Goal: Navigation & Orientation: Find specific page/section

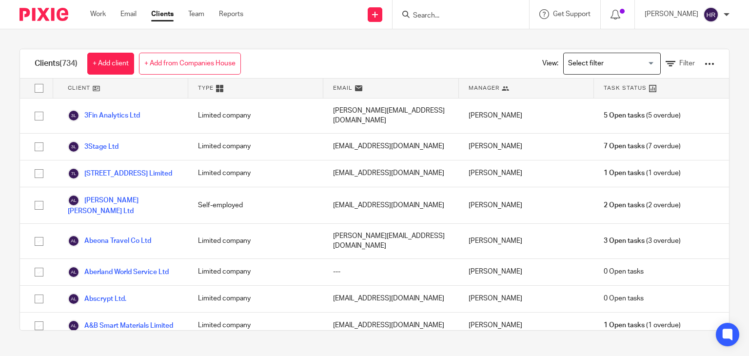
click at [412, 12] on input "Search" at bounding box center [456, 16] width 88 height 9
click at [421, 15] on input "Search" at bounding box center [456, 16] width 88 height 9
type input "s"
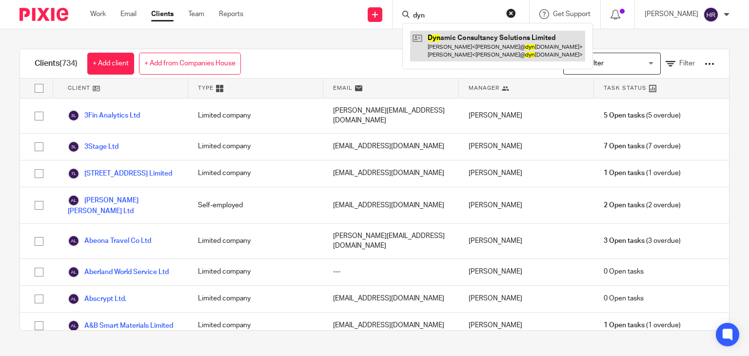
type input "dyn"
click at [447, 44] on link at bounding box center [497, 46] width 175 height 30
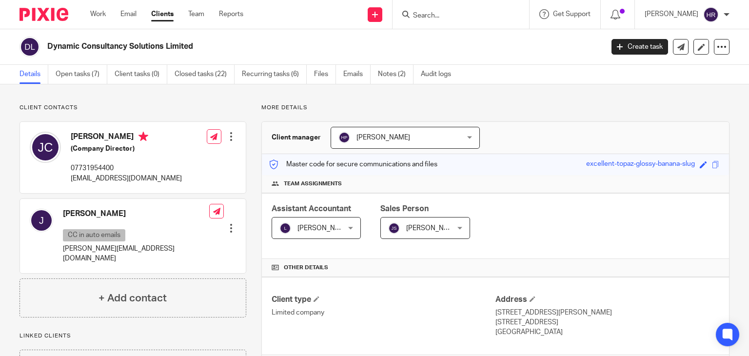
click at [710, 160] on div "Save excellent-topaz-glossy-banana-slug" at bounding box center [654, 164] width 136 height 11
click at [712, 166] on span at bounding box center [715, 164] width 7 height 7
click at [433, 15] on input "Search" at bounding box center [456, 16] width 88 height 9
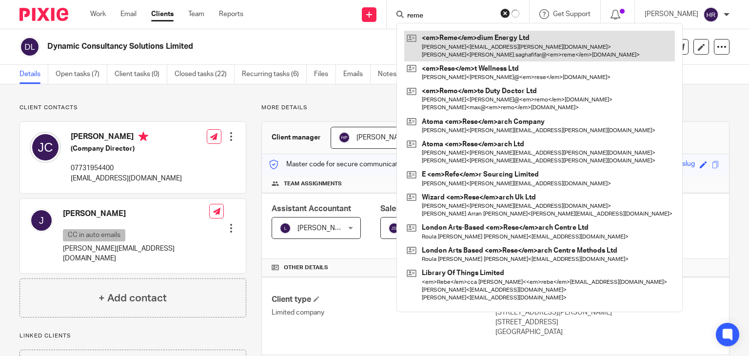
type input "reme"
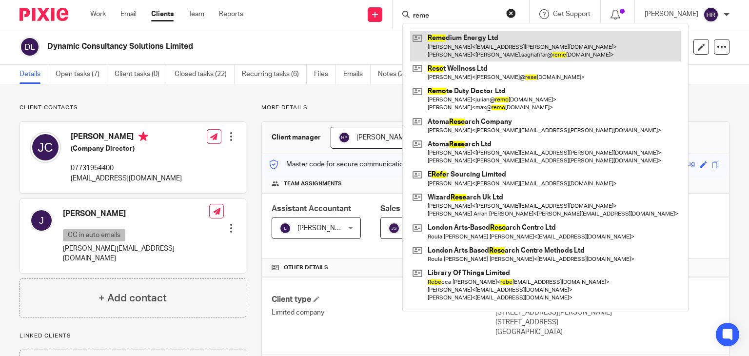
click at [437, 36] on link at bounding box center [545, 46] width 271 height 30
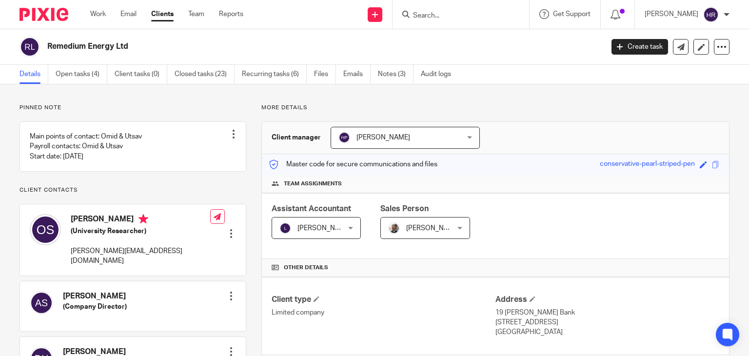
click at [527, 106] on p "More details" at bounding box center [495, 108] width 468 height 8
click at [712, 163] on span at bounding box center [715, 164] width 7 height 7
click at [453, 20] on div at bounding box center [461, 14] width 137 height 29
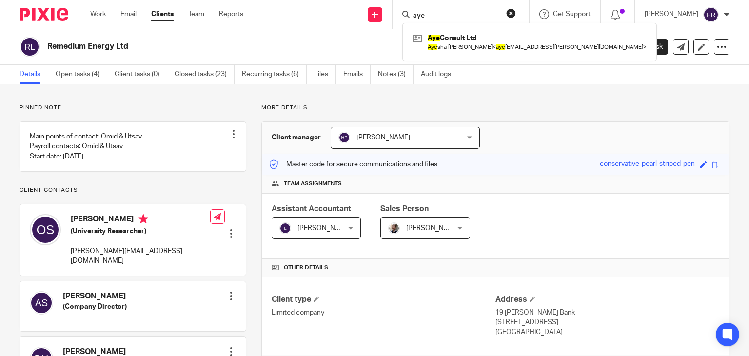
type input "aye"
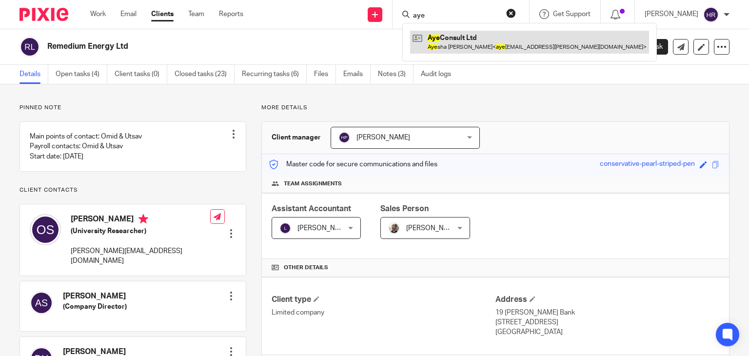
click at [437, 43] on link at bounding box center [529, 42] width 239 height 22
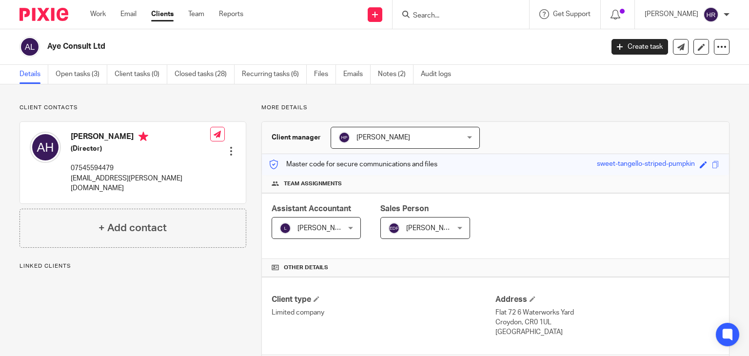
click at [704, 160] on div "Save sweet-tangello-striped-pumpkin" at bounding box center [659, 164] width 125 height 11
click at [714, 167] on div "Save sweet-tangello-striped-pumpkin" at bounding box center [659, 164] width 125 height 11
click at [712, 165] on span at bounding box center [715, 164] width 7 height 7
click at [422, 10] on form at bounding box center [464, 14] width 104 height 12
click at [422, 11] on form at bounding box center [464, 14] width 104 height 12
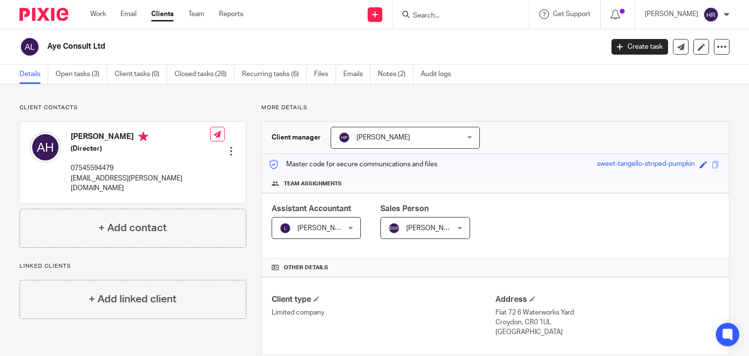
click at [422, 20] on input "Search" at bounding box center [456, 16] width 88 height 9
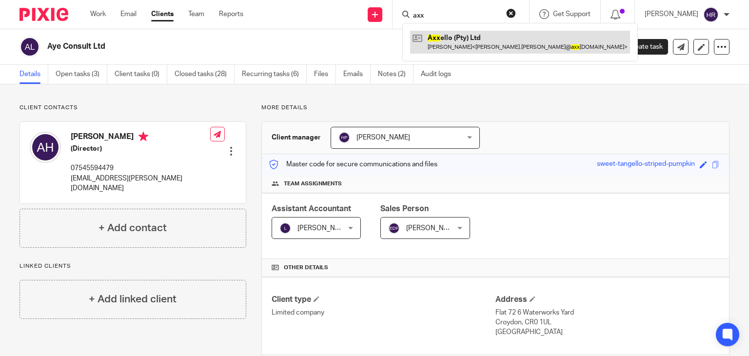
type input "axx"
click at [424, 38] on link at bounding box center [520, 42] width 220 height 22
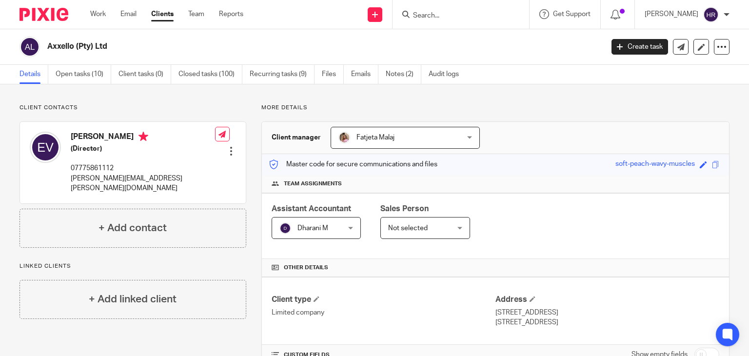
click at [462, 17] on input "Search" at bounding box center [456, 16] width 88 height 9
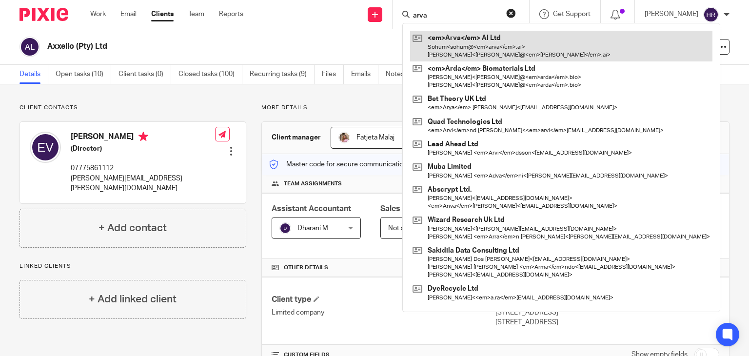
type input "arva"
click at [443, 40] on link at bounding box center [561, 46] width 302 height 30
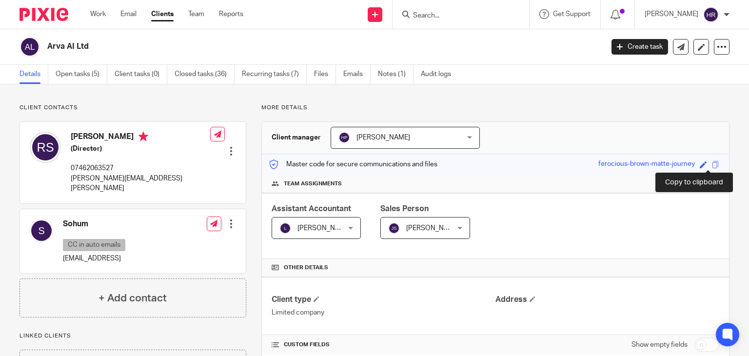
click at [712, 163] on span at bounding box center [715, 164] width 7 height 7
click at [417, 12] on input "Search" at bounding box center [456, 16] width 88 height 9
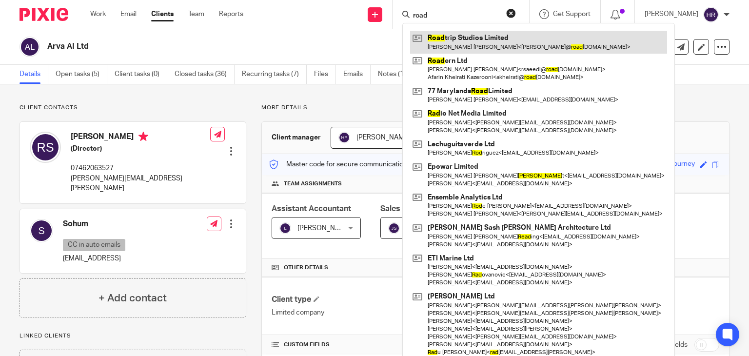
type input "road"
click at [435, 51] on link at bounding box center [538, 42] width 257 height 22
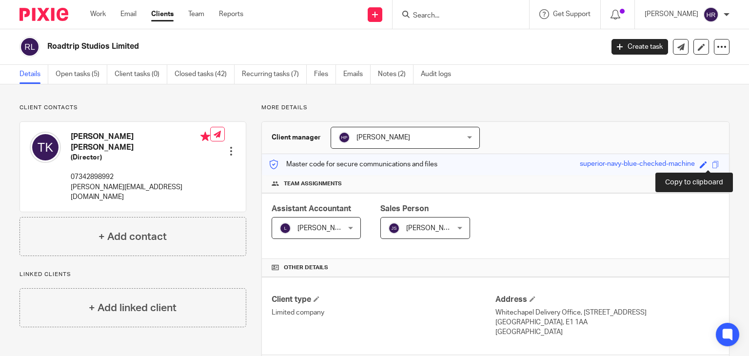
click at [712, 165] on span at bounding box center [715, 164] width 7 height 7
click at [422, 19] on input "Search" at bounding box center [456, 16] width 88 height 9
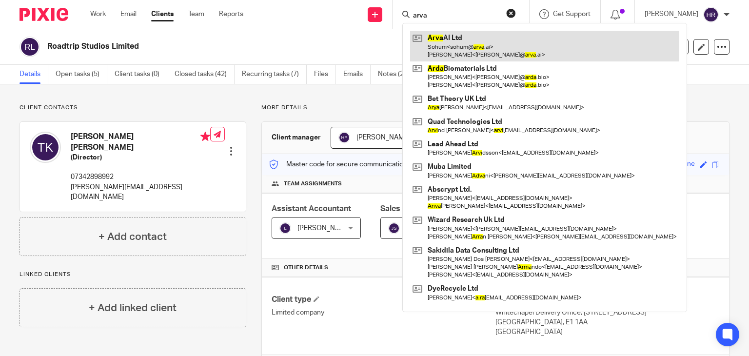
type input "arva"
click at [438, 33] on link at bounding box center [544, 46] width 269 height 30
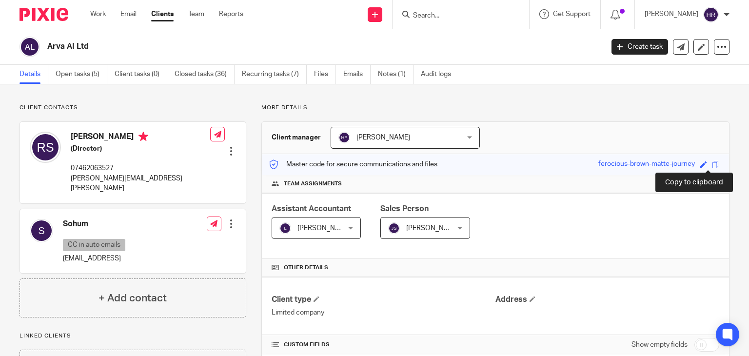
click at [712, 162] on span at bounding box center [715, 164] width 7 height 7
click at [428, 13] on input "Search" at bounding box center [456, 16] width 88 height 9
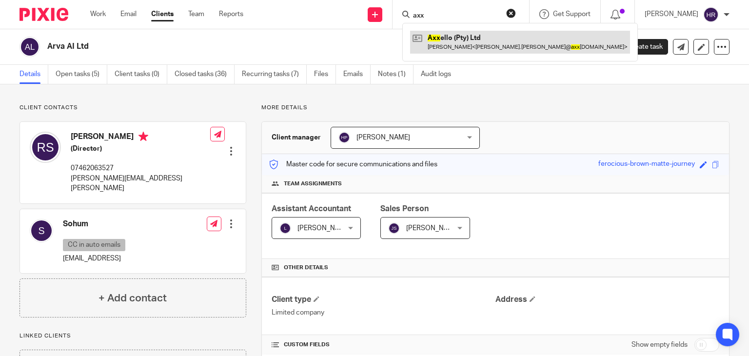
type input "axx"
click at [443, 36] on link at bounding box center [520, 42] width 220 height 22
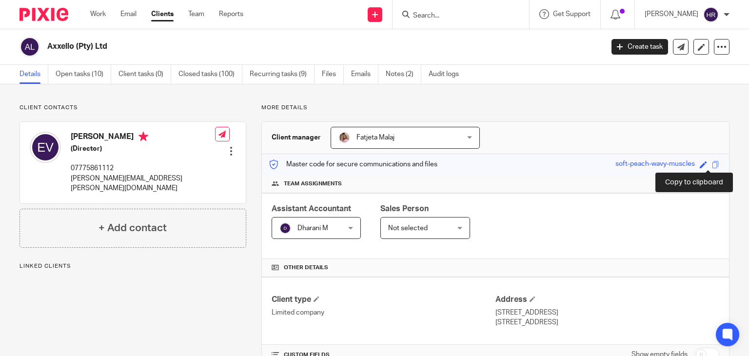
click at [712, 164] on span at bounding box center [715, 164] width 7 height 7
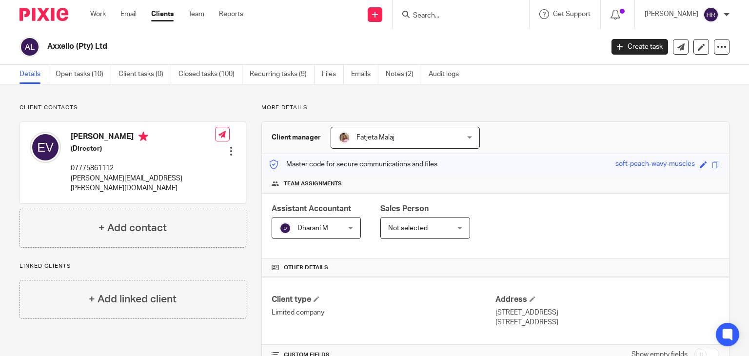
click at [443, 15] on input "Search" at bounding box center [456, 16] width 88 height 9
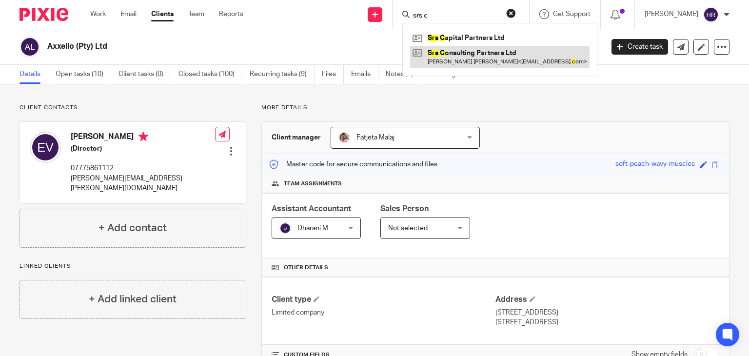
type input "srs c"
click at [436, 60] on link at bounding box center [499, 57] width 179 height 22
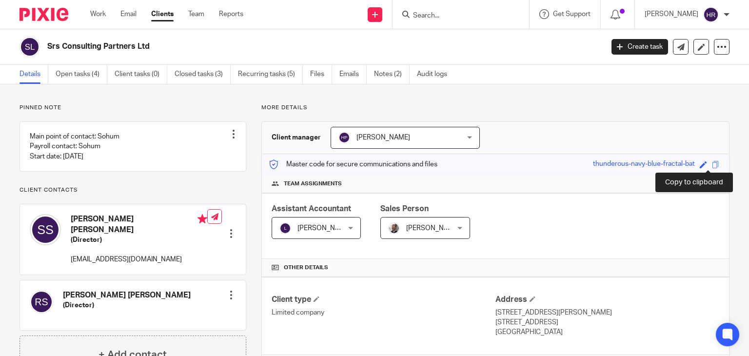
click at [712, 162] on span at bounding box center [715, 164] width 7 height 7
click at [434, 14] on input "Search" at bounding box center [456, 16] width 88 height 9
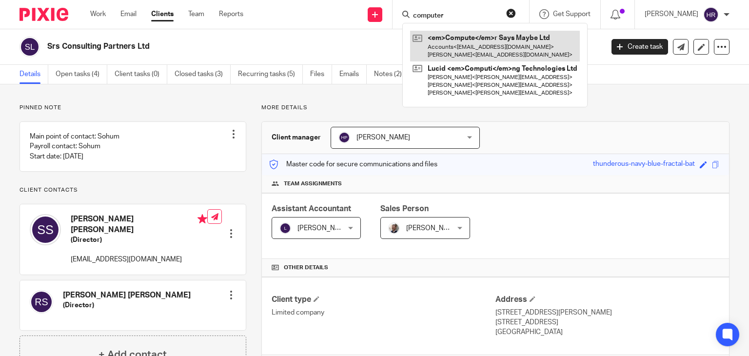
type input "computer"
click at [436, 42] on link at bounding box center [495, 46] width 170 height 30
click at [436, 42] on link at bounding box center [492, 46] width 165 height 30
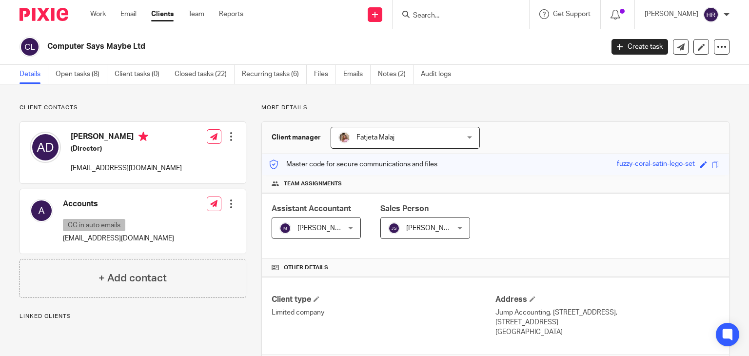
drag, startPoint x: 702, startPoint y: 162, endPoint x: 707, endPoint y: 164, distance: 5.1
click at [706, 164] on div "Save fuzzy-coral-satin-lego-set" at bounding box center [669, 164] width 105 height 11
click at [712, 164] on span at bounding box center [715, 164] width 7 height 7
copy div
click at [414, 15] on input "Search" at bounding box center [456, 16] width 88 height 9
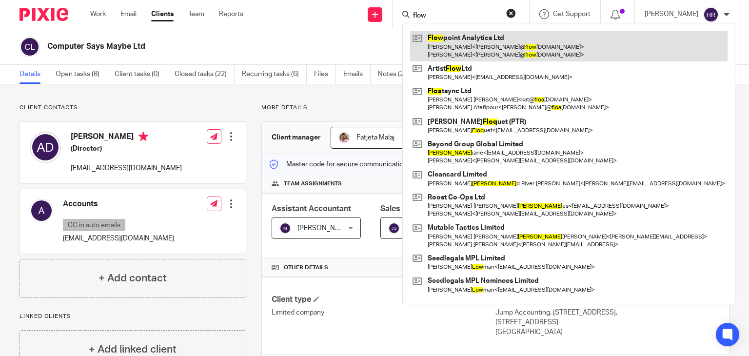
type input "flow"
click at [430, 36] on link at bounding box center [568, 46] width 317 height 30
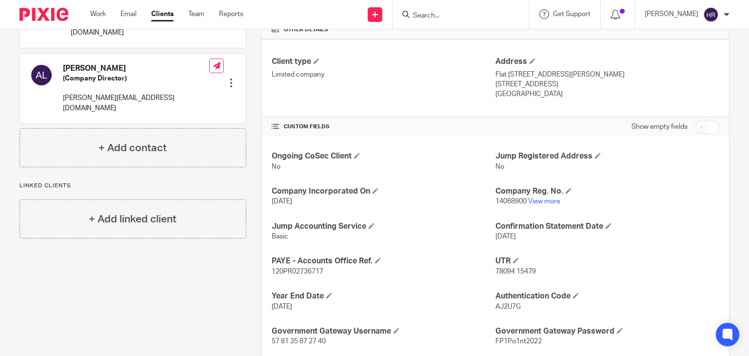
scroll to position [238, 0]
click at [537, 203] on link "View more" at bounding box center [544, 201] width 32 height 7
click at [435, 15] on input "Search" at bounding box center [456, 16] width 88 height 9
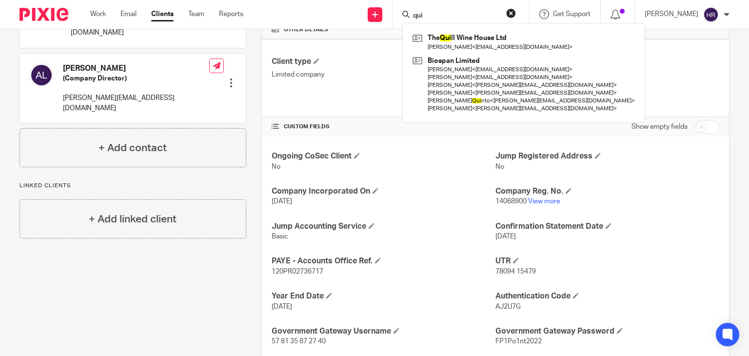
click at [424, 13] on input "qui" at bounding box center [456, 16] width 88 height 9
drag, startPoint x: 424, startPoint y: 13, endPoint x: 391, endPoint y: 23, distance: 34.2
click at [394, 23] on div "qui The Qui ll Wine House Ltd Colin Buchanan < buchanancol@gmail.com > Biospan …" at bounding box center [461, 14] width 137 height 29
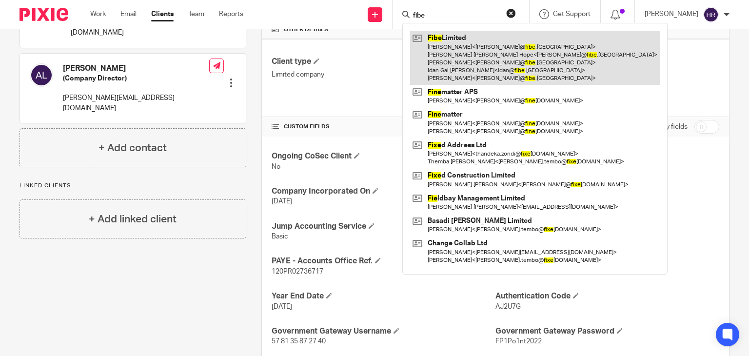
type input "fibe"
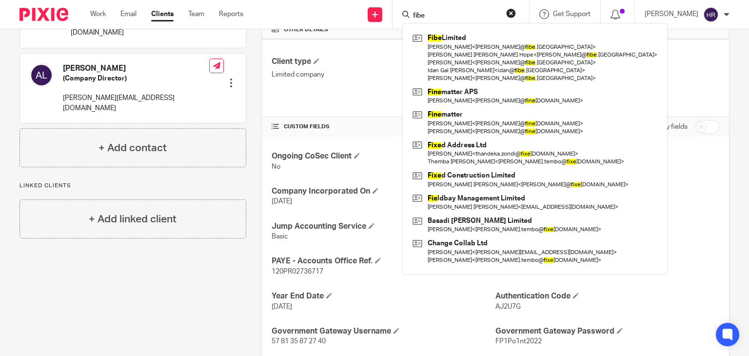
drag, startPoint x: 424, startPoint y: 12, endPoint x: 379, endPoint y: 31, distance: 48.5
click at [382, 30] on body "Work Email Clients Team Reports Work Email Clients Team Reports Settings Send n…" at bounding box center [374, 178] width 749 height 356
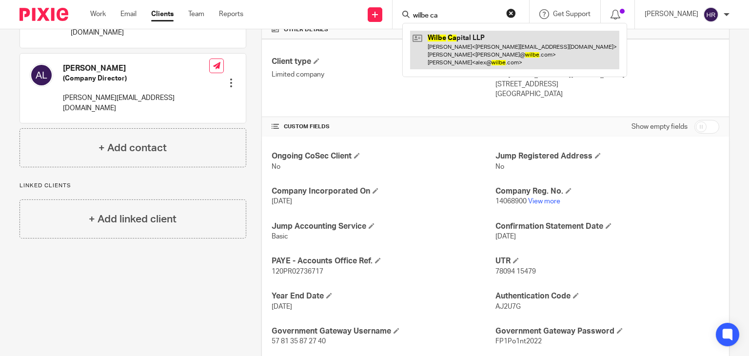
type input "wilbe ca"
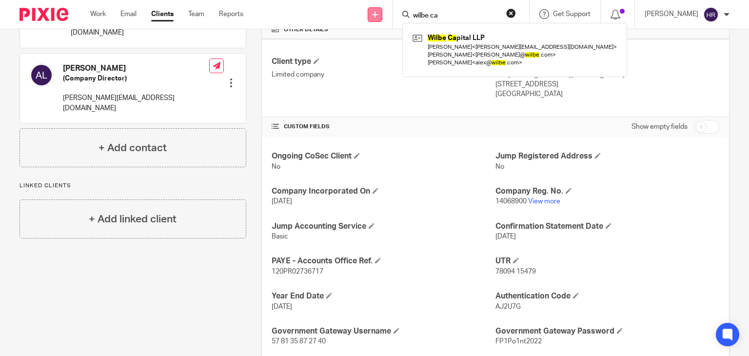
drag, startPoint x: 425, startPoint y: 15, endPoint x: 374, endPoint y: 18, distance: 50.3
click at [381, 18] on div "Send new email Create task Add client wilbe ca Wilbe Ca pital LLP Alessandro Ph…" at bounding box center [503, 14] width 491 height 29
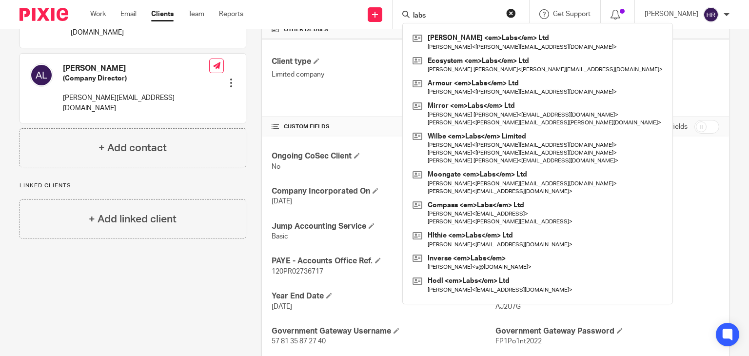
click at [412, 16] on input "labs" at bounding box center [456, 16] width 88 height 9
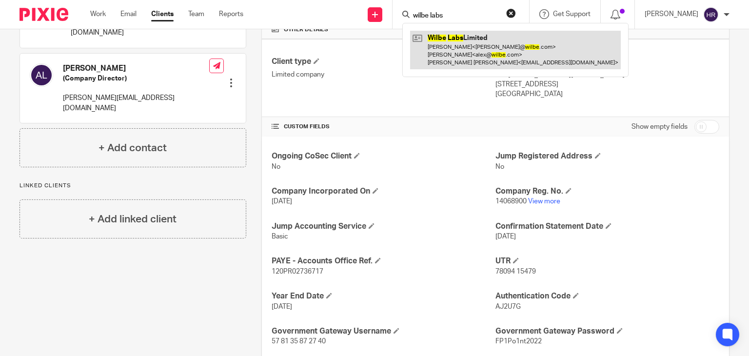
type input "wilbe labs"
click at [439, 47] on link at bounding box center [515, 50] width 211 height 39
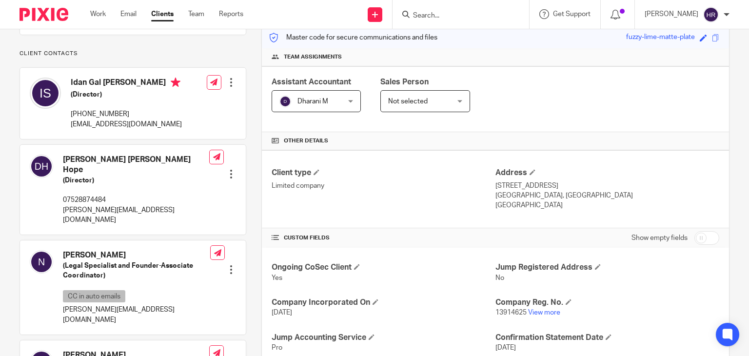
scroll to position [142, 0]
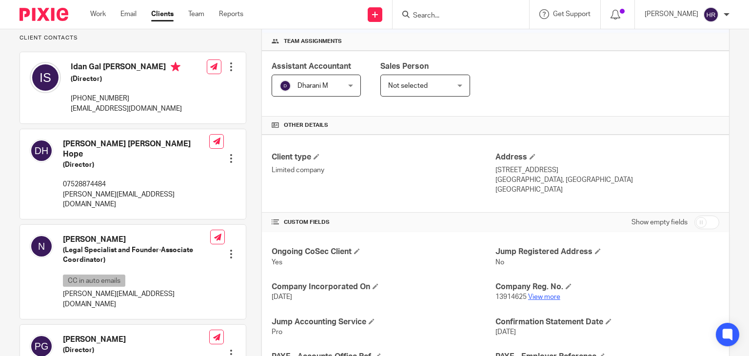
click at [529, 297] on link "View more" at bounding box center [544, 297] width 32 height 7
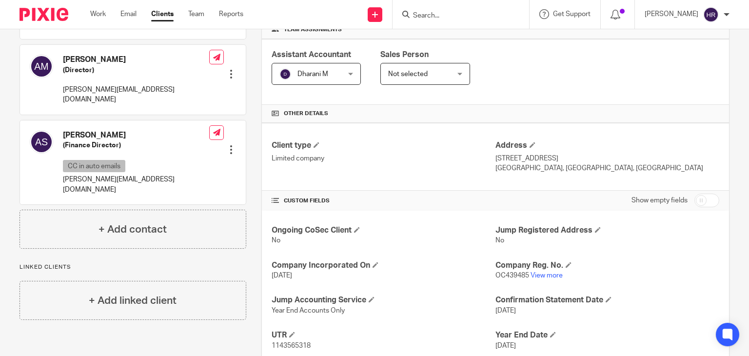
scroll to position [154, 0]
click at [539, 273] on link "View more" at bounding box center [547, 275] width 32 height 7
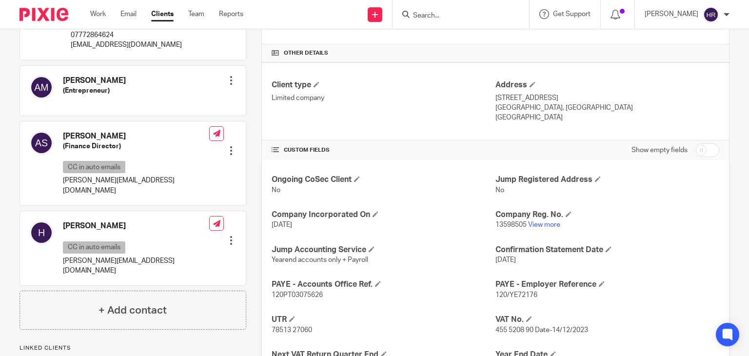
scroll to position [228, 0]
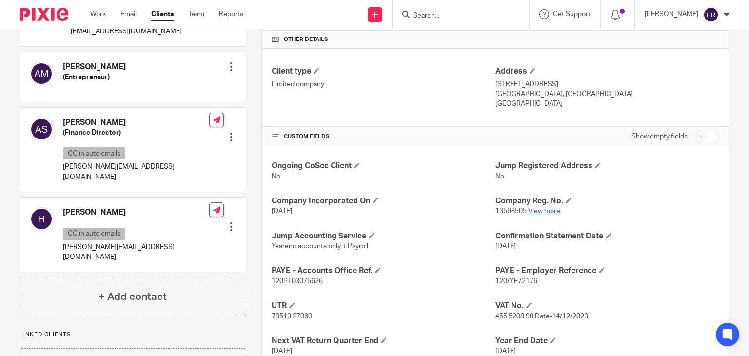
drag, startPoint x: 540, startPoint y: 217, endPoint x: 540, endPoint y: 212, distance: 5.4
click at [540, 216] on div "Ongoing CoSec Client No Jump Registered Address No Company Incorporated On [DAT…" at bounding box center [495, 293] width 467 height 295
click at [540, 209] on link "View more" at bounding box center [544, 211] width 32 height 7
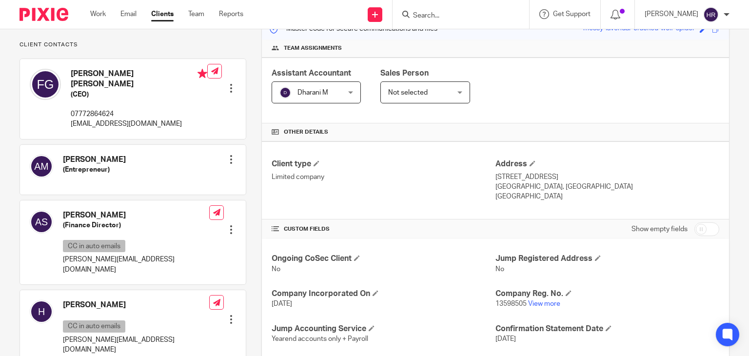
scroll to position [101, 0]
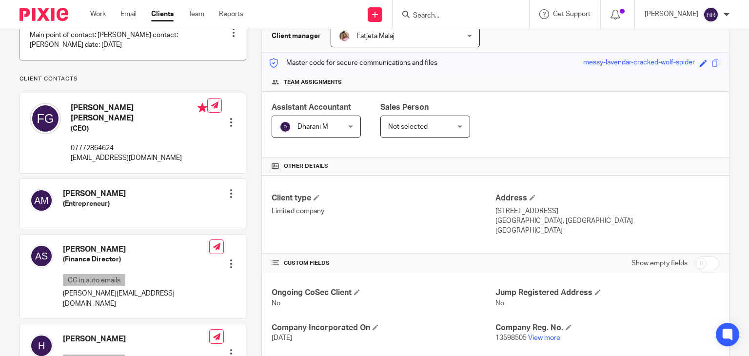
drag, startPoint x: 169, startPoint y: 10, endPoint x: 242, endPoint y: 68, distance: 93.0
click at [169, 10] on link "Clients" at bounding box center [162, 14] width 22 height 10
